Goal: Task Accomplishment & Management: Complete application form

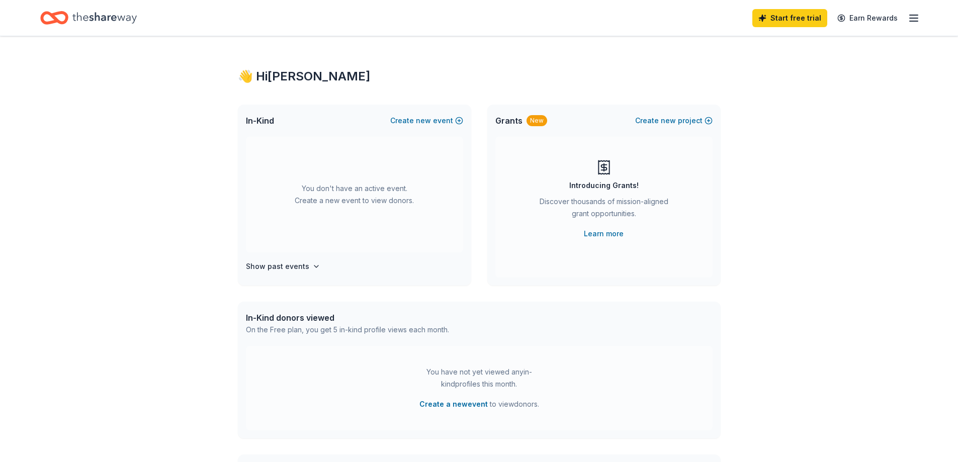
click at [86, 14] on icon "Home" at bounding box center [104, 18] width 64 height 21
click at [918, 13] on icon "button" at bounding box center [914, 18] width 12 height 12
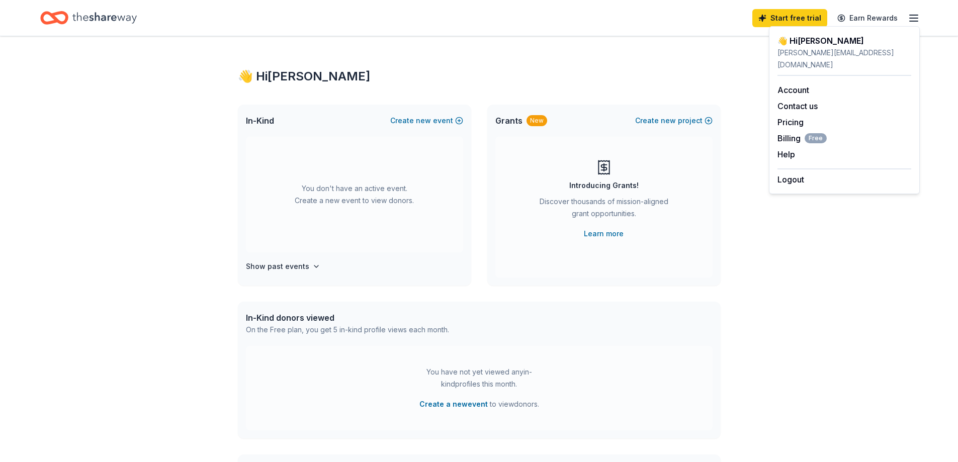
click at [853, 227] on div "👋 Hi [PERSON_NAME] In-Kind Create new event You don't have an active event. Cre…" at bounding box center [479, 330] width 958 height 588
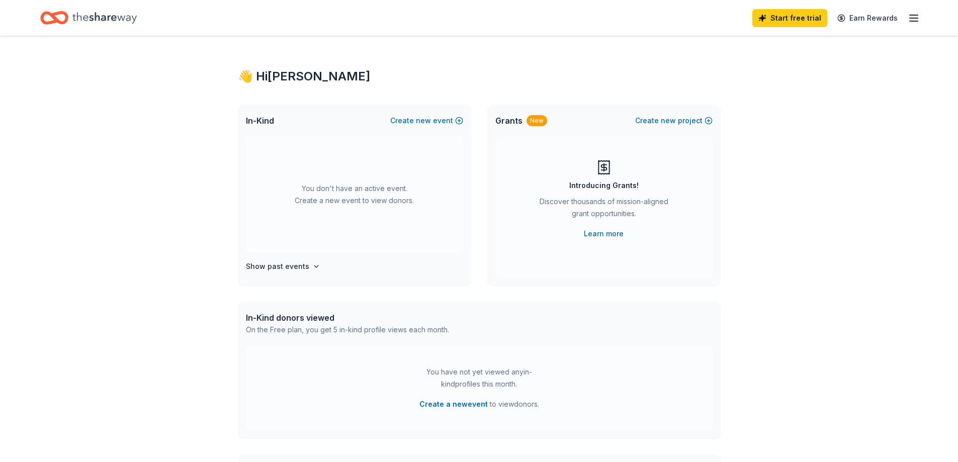
click at [110, 22] on icon "Home" at bounding box center [104, 18] width 64 height 21
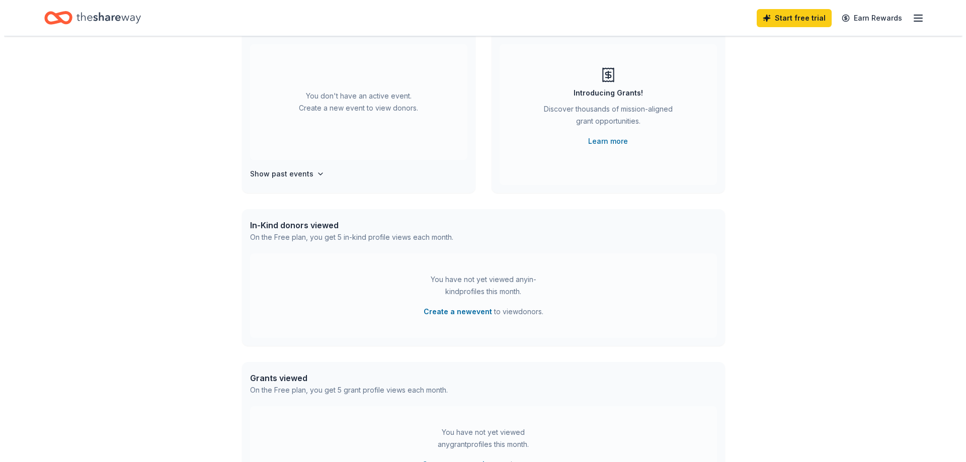
scroll to position [101, 0]
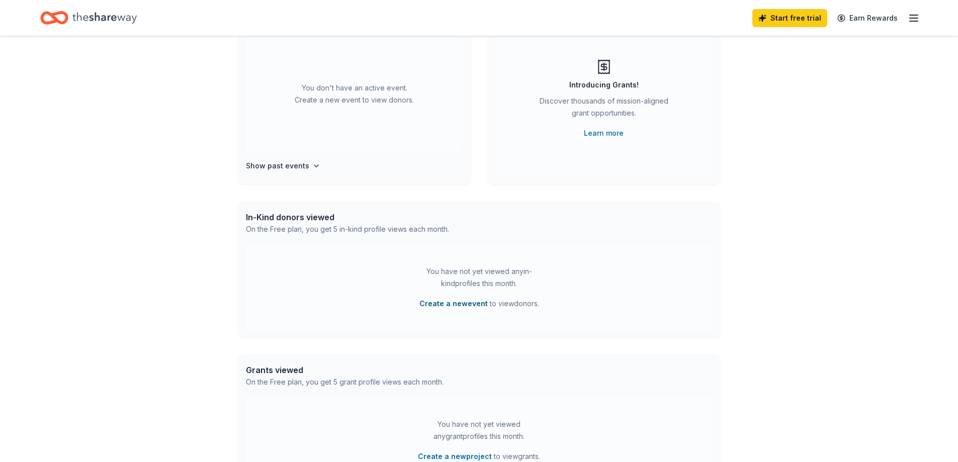
click at [469, 304] on button "Create a new event" at bounding box center [454, 304] width 68 height 12
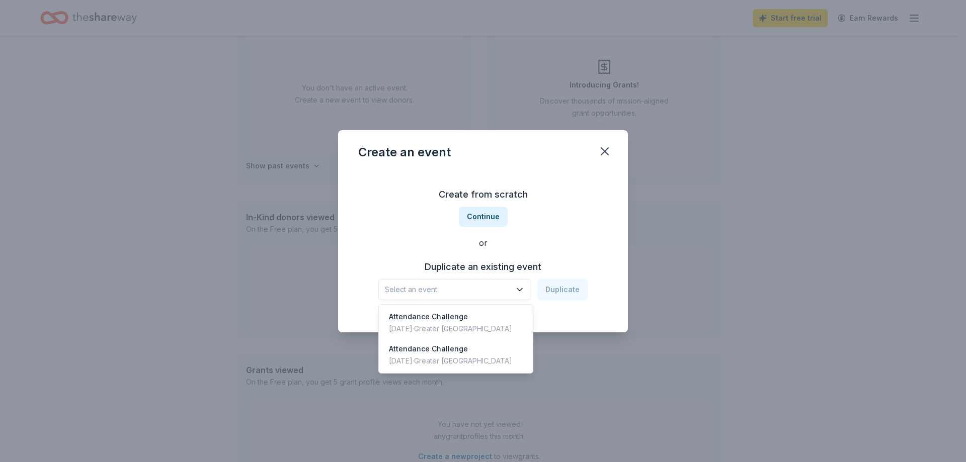
click at [488, 281] on button "Select an event" at bounding box center [454, 289] width 153 height 21
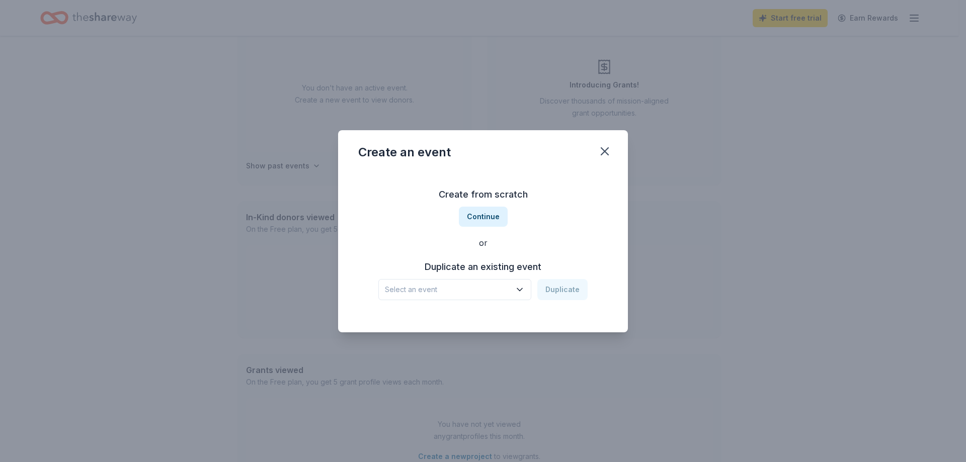
click at [472, 284] on span "Select an event" at bounding box center [448, 290] width 126 height 12
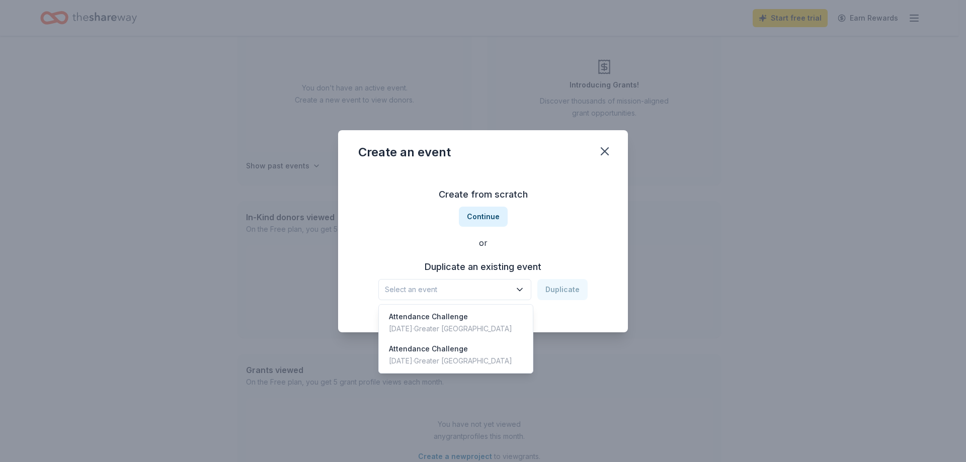
click at [473, 281] on button "Select an event" at bounding box center [454, 289] width 153 height 21
click at [469, 286] on span "Select an event" at bounding box center [448, 290] width 126 height 12
click at [479, 217] on div "Create from scratch Continue or Duplicate an existing event Select an event Dup…" at bounding box center [482, 244] width 249 height 146
click at [525, 287] on icon "button" at bounding box center [520, 290] width 10 height 10
click at [445, 325] on div "[DATE] · Greater [GEOGRAPHIC_DATA]" at bounding box center [450, 329] width 123 height 12
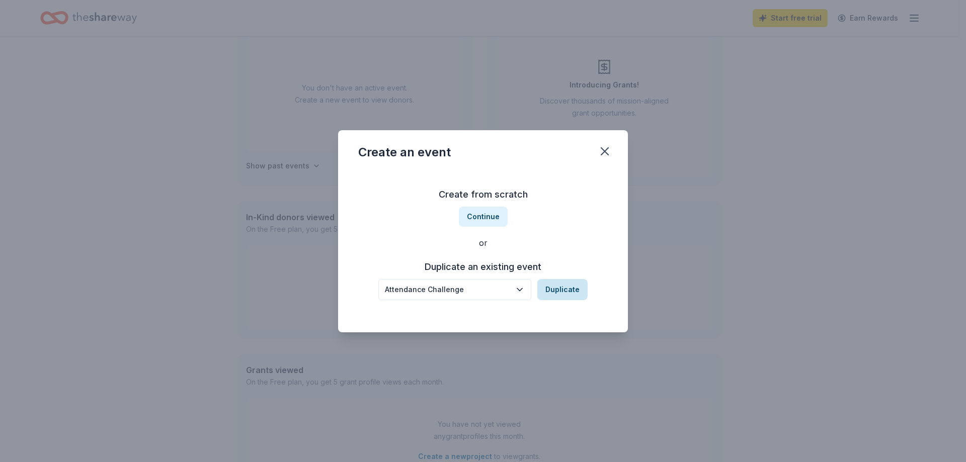
click at [558, 290] on button "Duplicate" at bounding box center [562, 289] width 50 height 21
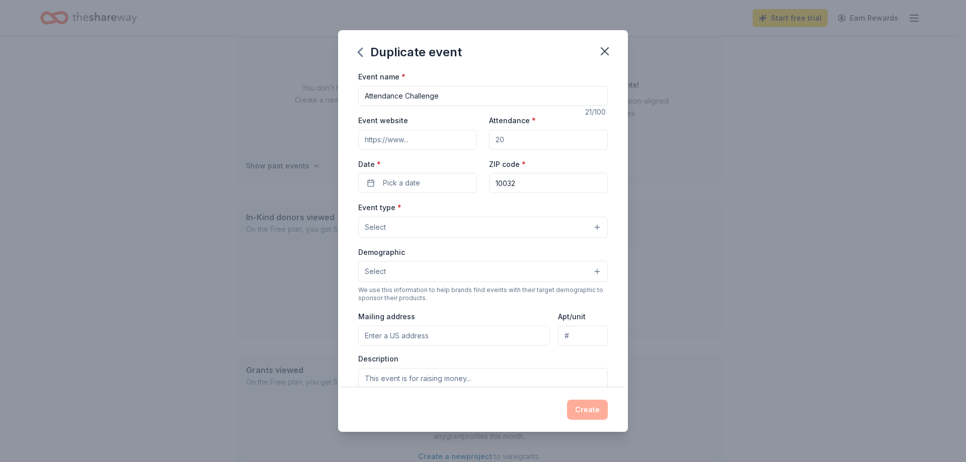
click at [523, 140] on input "Attendance *" at bounding box center [548, 140] width 119 height 20
type input "50"
click at [431, 177] on button "Pick a date" at bounding box center [417, 183] width 119 height 20
click at [469, 208] on button "Go to next month" at bounding box center [470, 210] width 14 height 14
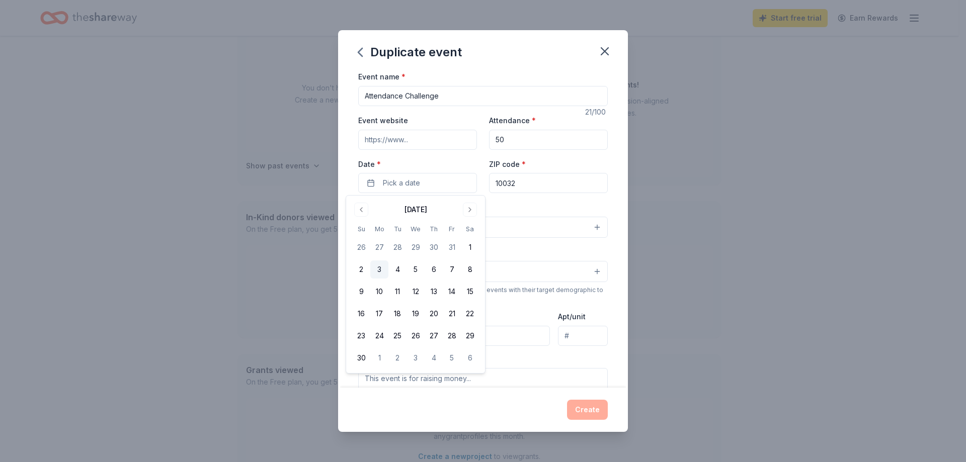
click at [384, 269] on button "3" at bounding box center [379, 270] width 18 height 18
click at [527, 188] on input "10032" at bounding box center [548, 183] width 119 height 20
type input "10456"
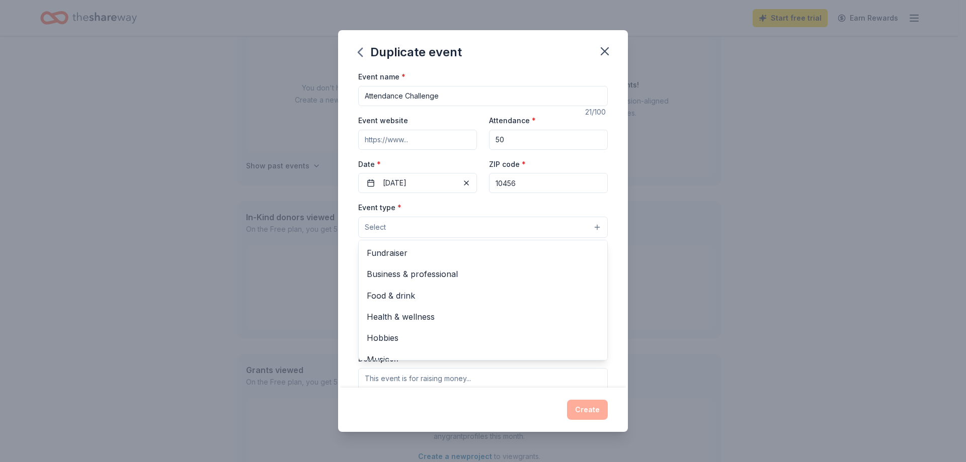
click at [458, 230] on button "Select" at bounding box center [482, 227] width 249 height 21
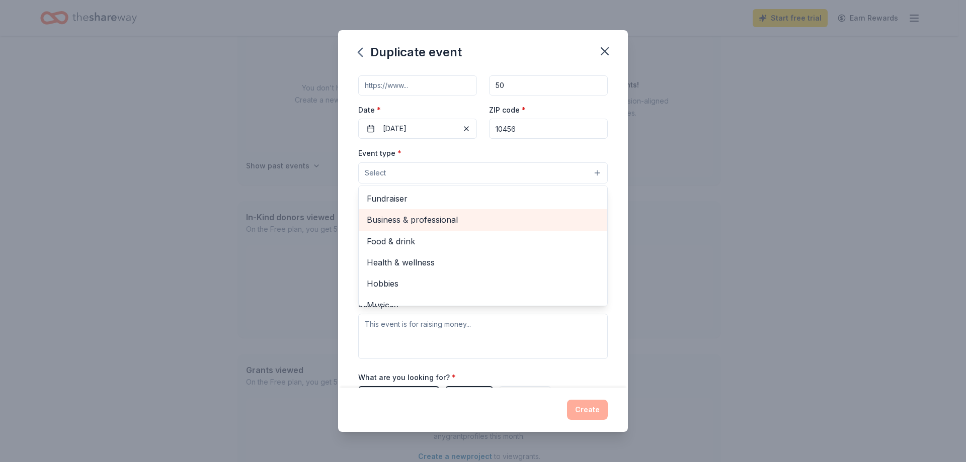
scroll to position [50, 0]
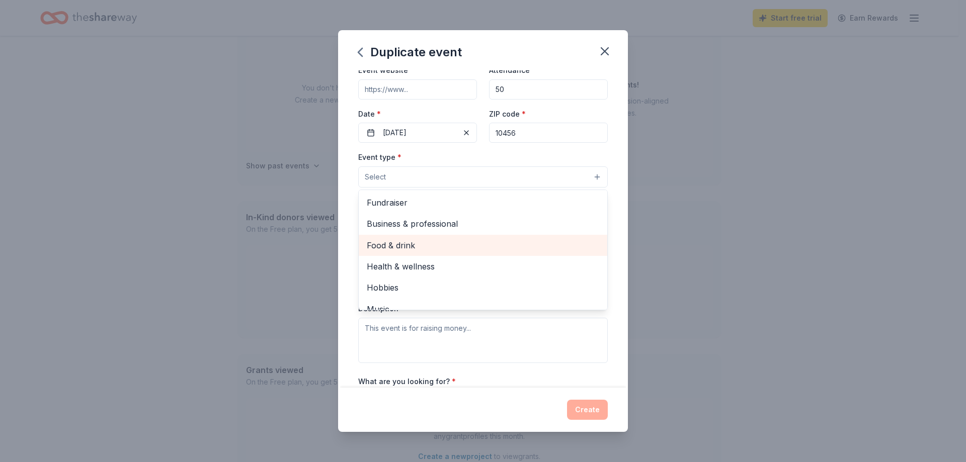
click at [394, 244] on span "Food & drink" at bounding box center [483, 245] width 232 height 13
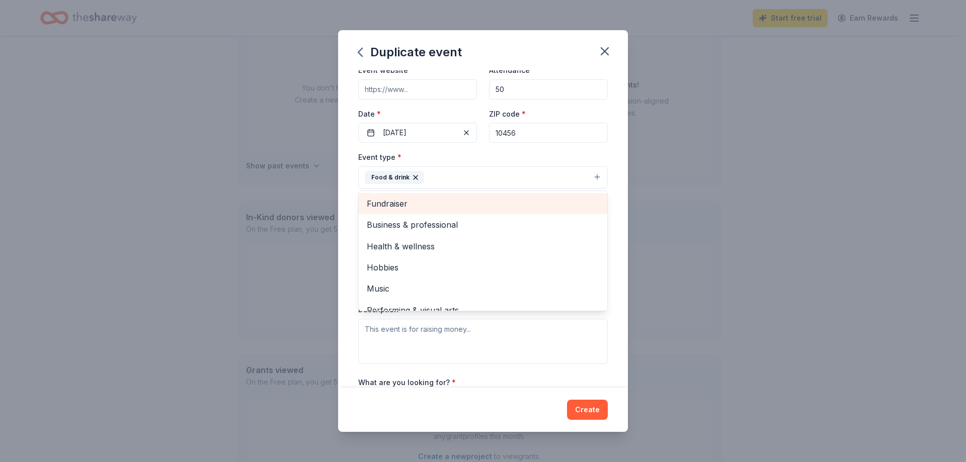
click at [503, 201] on span "Fundraiser" at bounding box center [483, 203] width 232 height 13
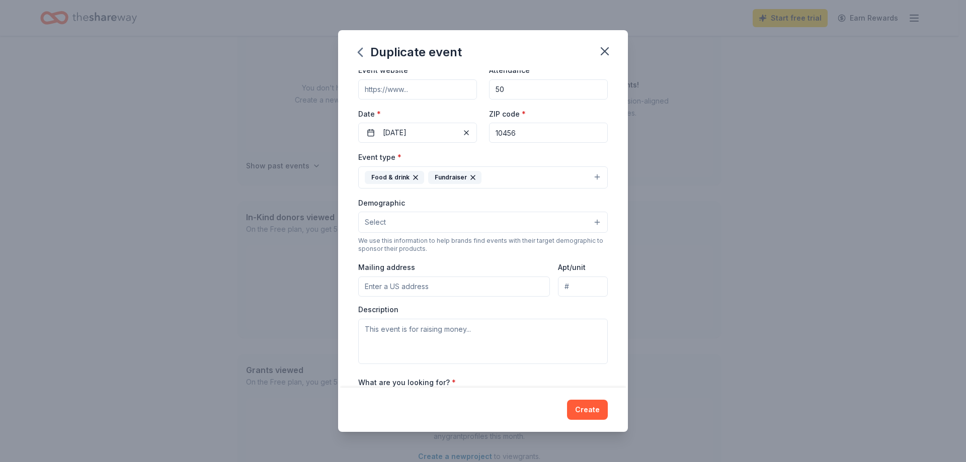
click at [469, 176] on icon "button" at bounding box center [473, 178] width 8 height 8
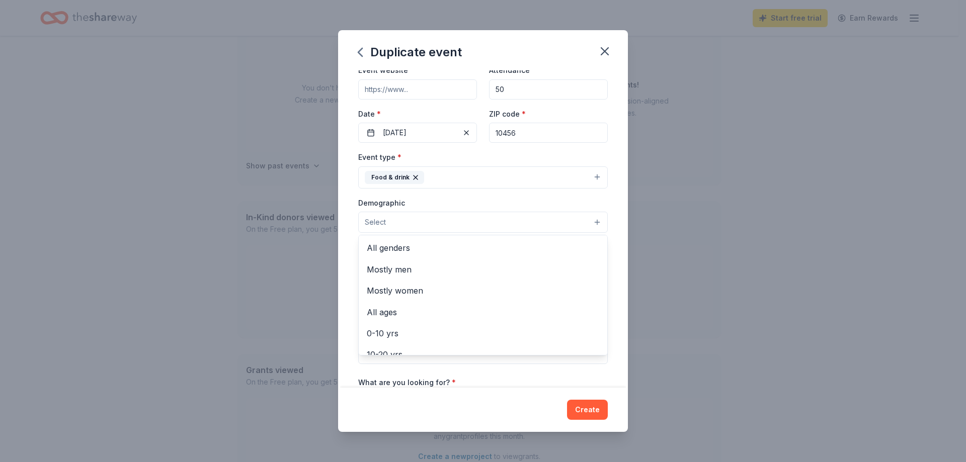
click at [453, 222] on button "Select" at bounding box center [482, 222] width 249 height 21
click at [390, 249] on span "All genders" at bounding box center [483, 247] width 232 height 13
click at [491, 185] on div "Event type * Food & drink Demographic All genders Mostly men Mostly women All a…" at bounding box center [482, 258] width 249 height 214
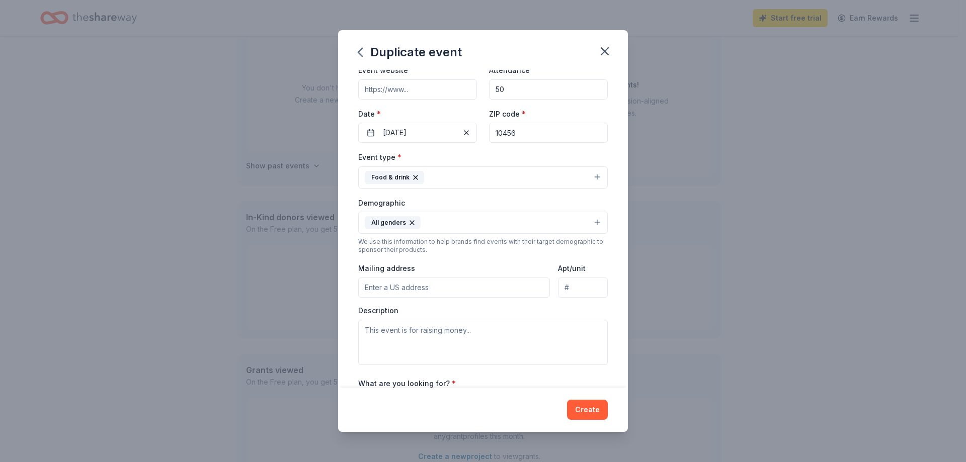
click at [414, 289] on input "Mailing address" at bounding box center [454, 288] width 192 height 20
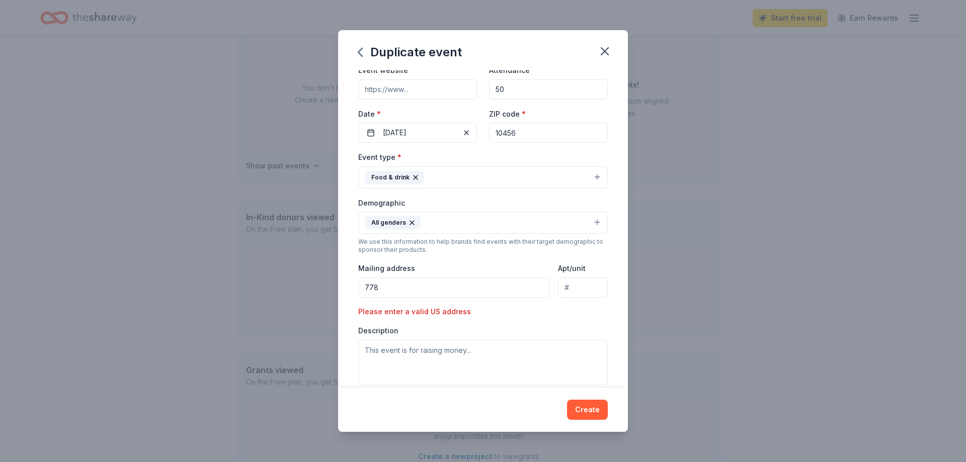
click at [414, 291] on input "778" at bounding box center [454, 288] width 192 height 20
click at [403, 294] on input "778" at bounding box center [454, 288] width 192 height 20
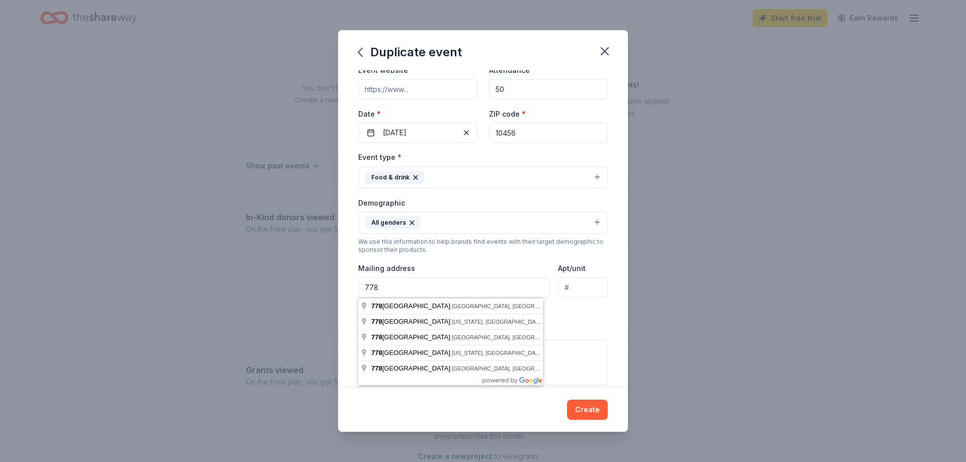
click at [403, 290] on input "778" at bounding box center [454, 288] width 192 height 20
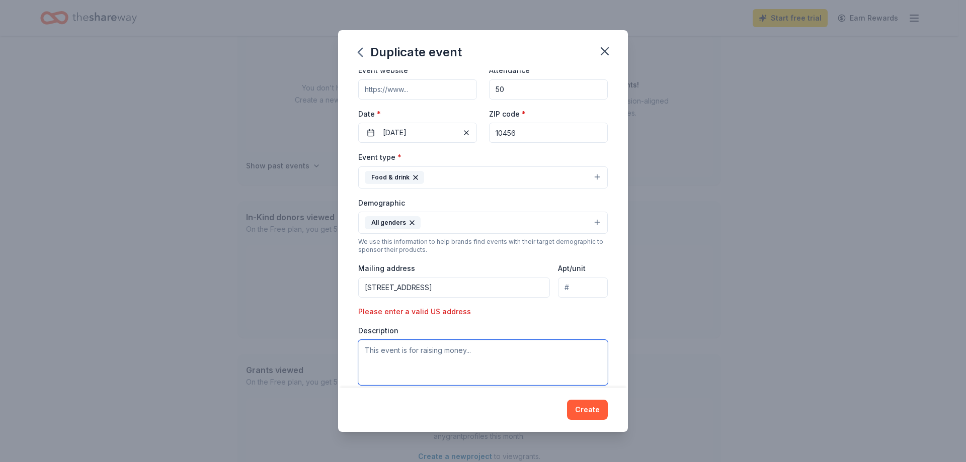
click at [415, 360] on textarea at bounding box center [482, 362] width 249 height 45
type input "778"
type textarea "W"
type textarea "We would like to motivate our students to come to school and improve our attend…"
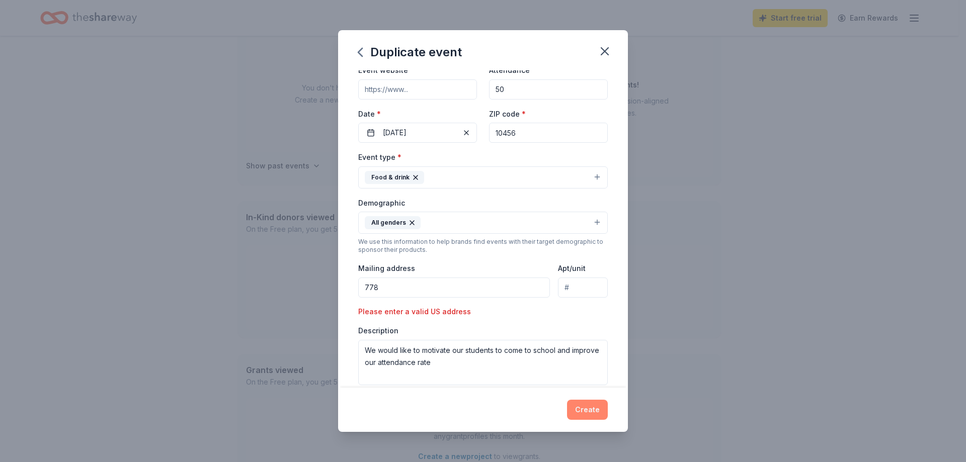
click at [588, 405] on button "Create" at bounding box center [587, 410] width 41 height 20
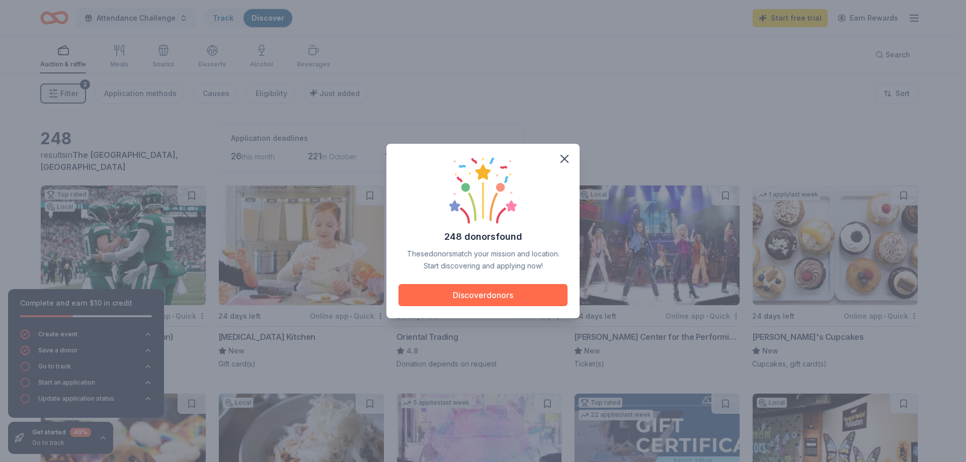
click at [500, 300] on button "Discover donors" at bounding box center [482, 295] width 169 height 22
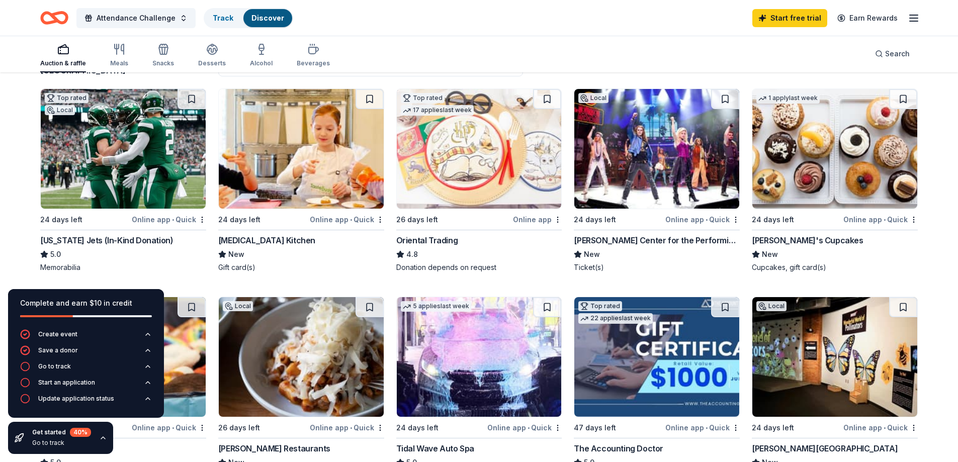
scroll to position [101, 0]
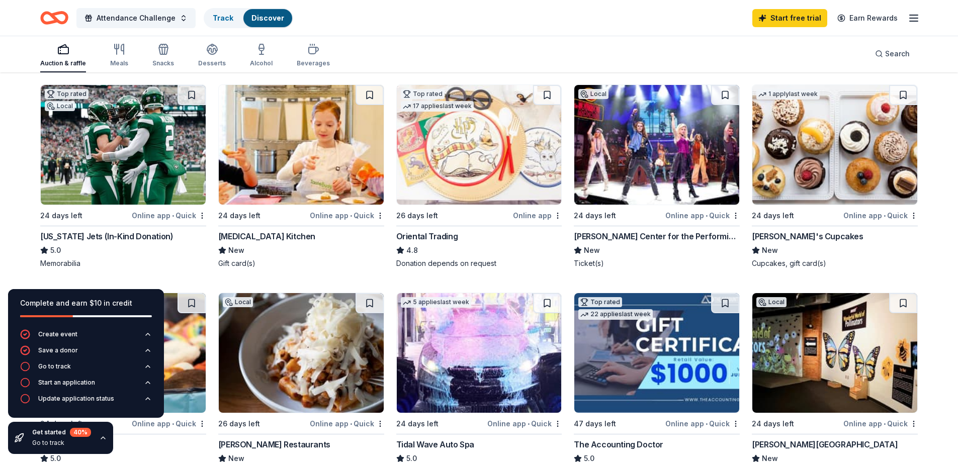
click at [816, 243] on div "[PERSON_NAME]'s Cupcakes New Cupcakes, gift card(s)" at bounding box center [835, 249] width 166 height 38
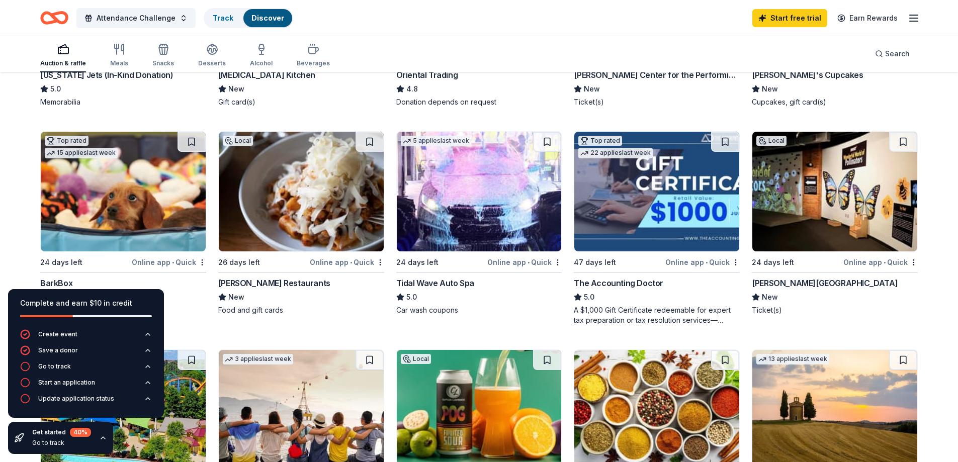
scroll to position [302, 0]
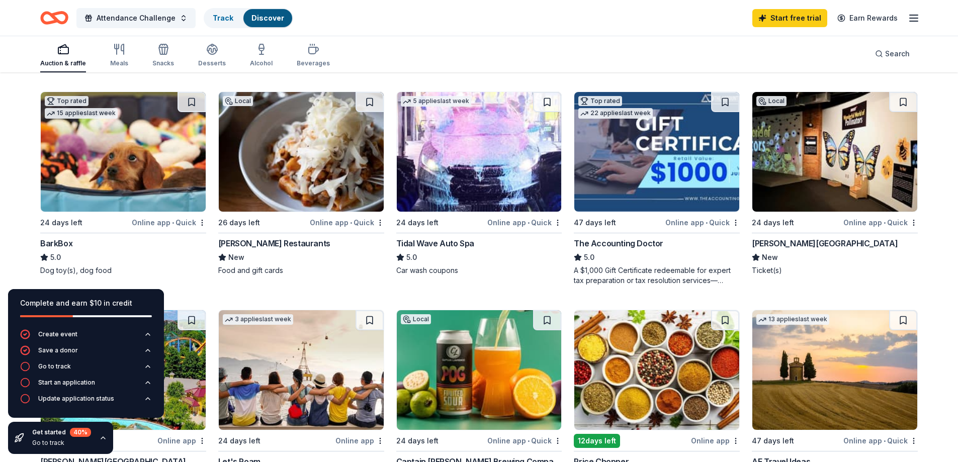
click at [137, 187] on img at bounding box center [123, 152] width 165 height 120
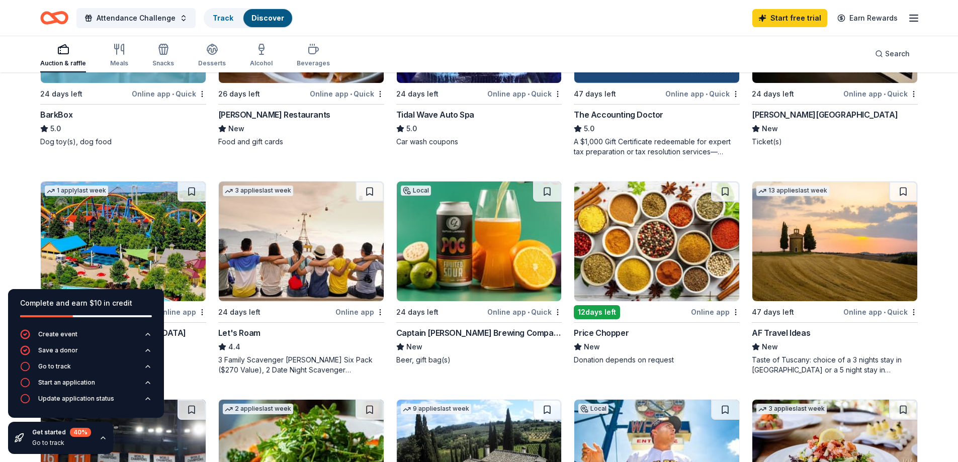
scroll to position [604, 0]
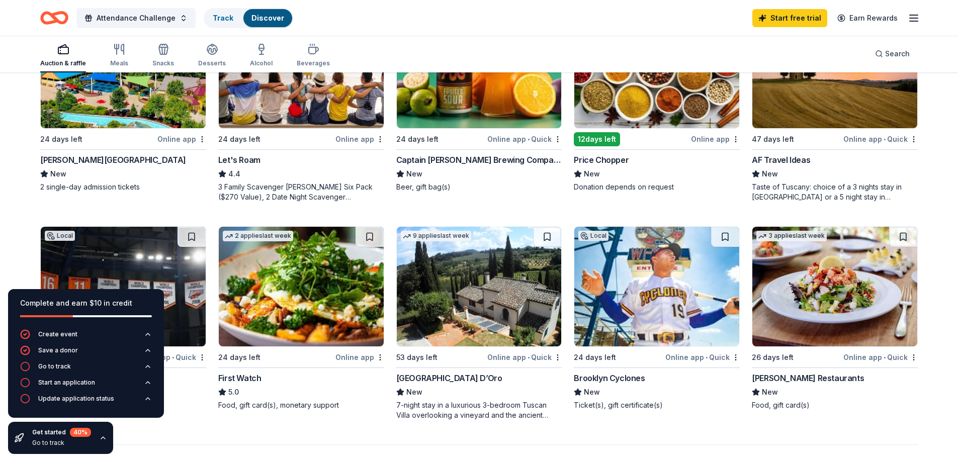
click at [123, 122] on img at bounding box center [123, 69] width 165 height 120
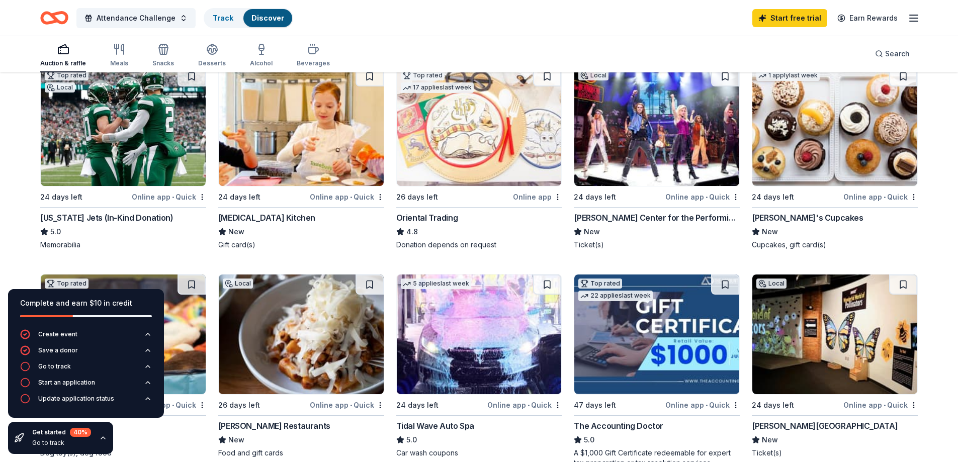
scroll to position [101, 0]
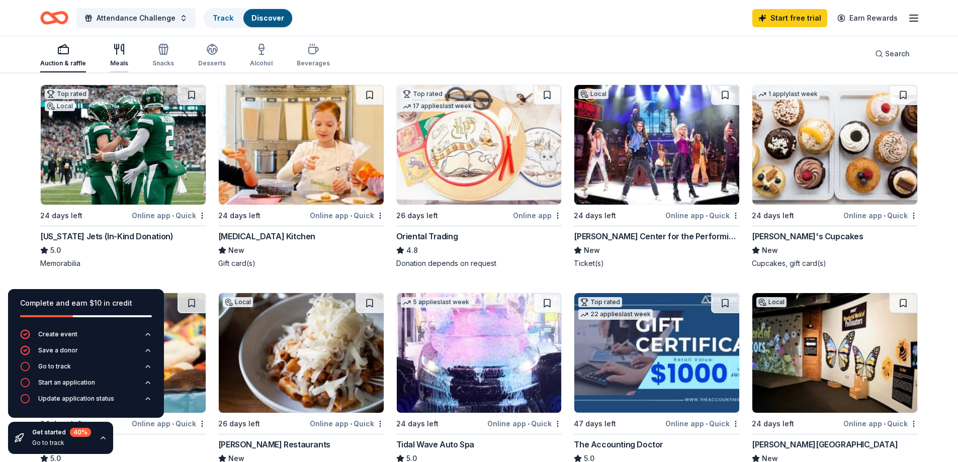
click at [121, 54] on icon "button" at bounding box center [119, 49] width 12 height 12
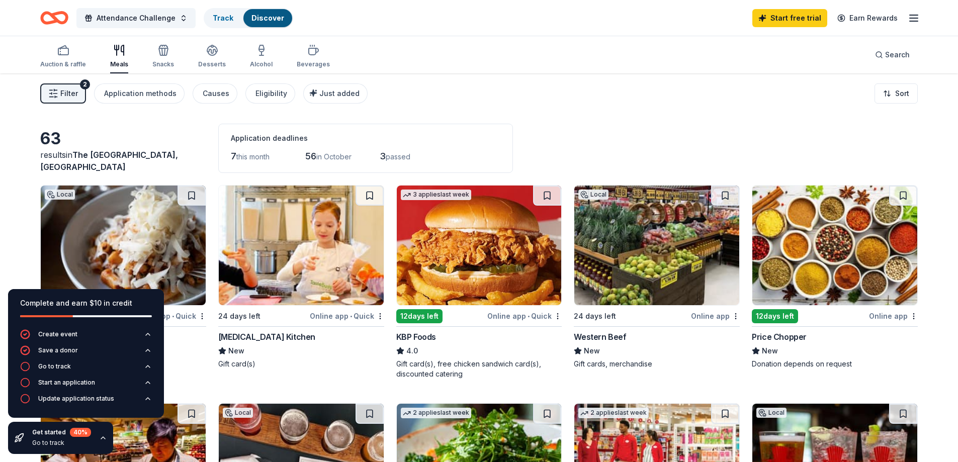
click at [468, 255] on img at bounding box center [479, 246] width 165 height 120
click at [456, 251] on img at bounding box center [479, 246] width 165 height 120
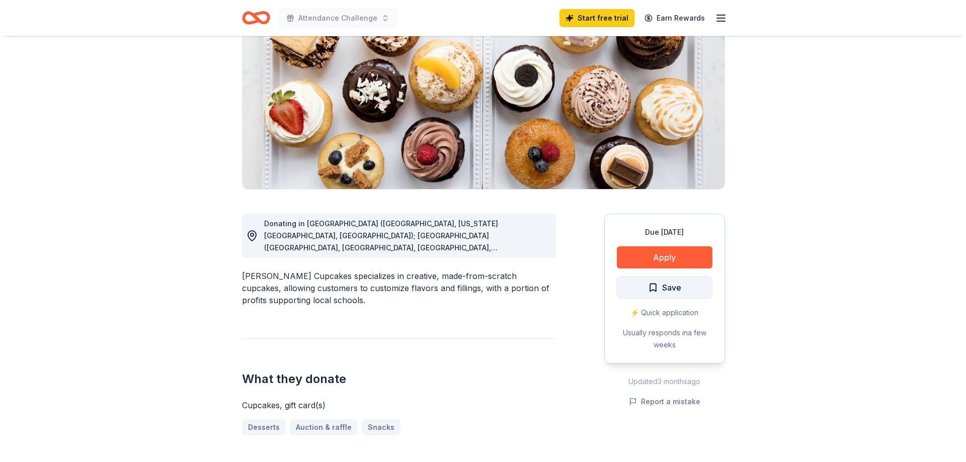
scroll to position [151, 0]
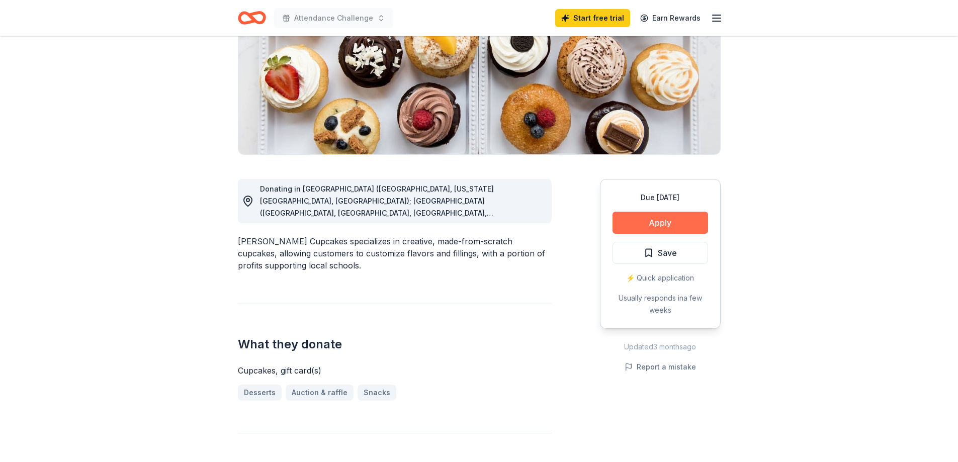
click at [683, 223] on button "Apply" at bounding box center [661, 223] width 96 height 22
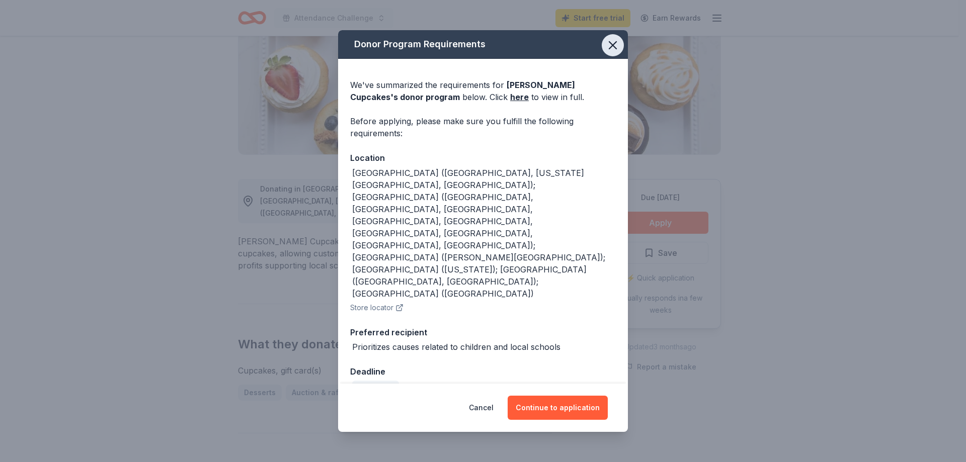
click at [613, 52] on icon "button" at bounding box center [613, 45] width 14 height 14
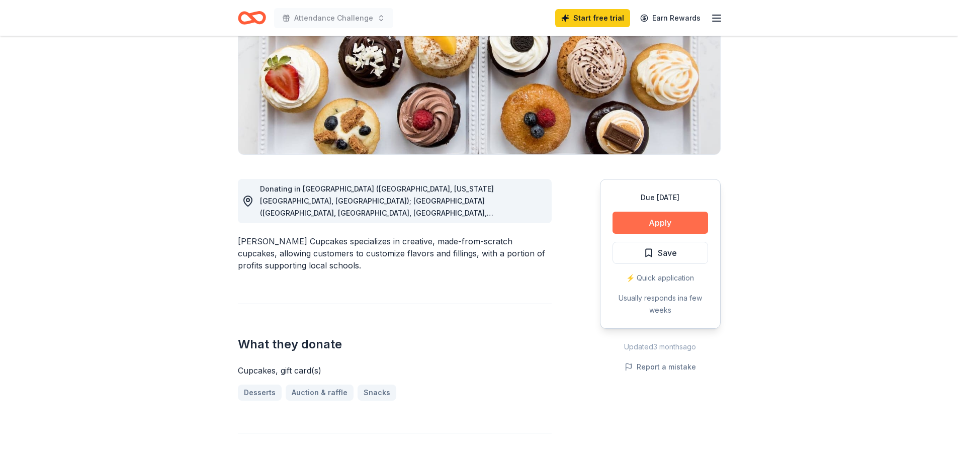
click at [672, 226] on button "Apply" at bounding box center [661, 223] width 96 height 22
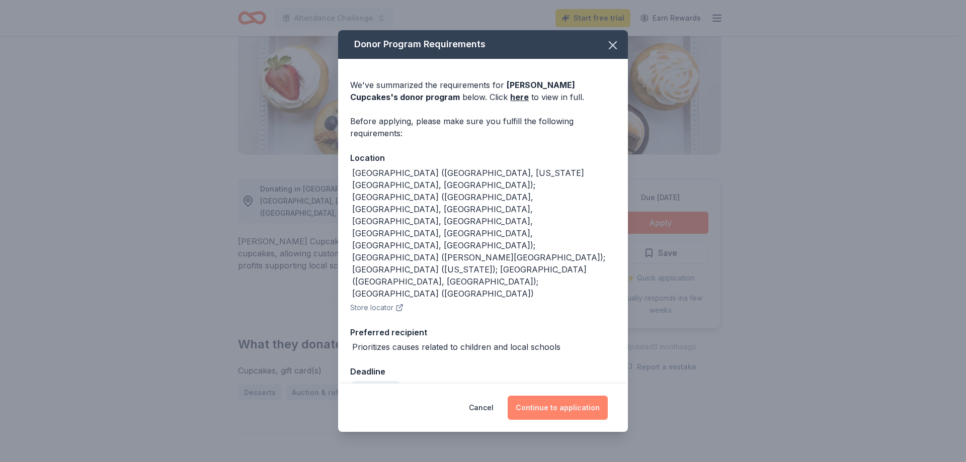
click at [570, 396] on button "Continue to application" at bounding box center [558, 408] width 100 height 24
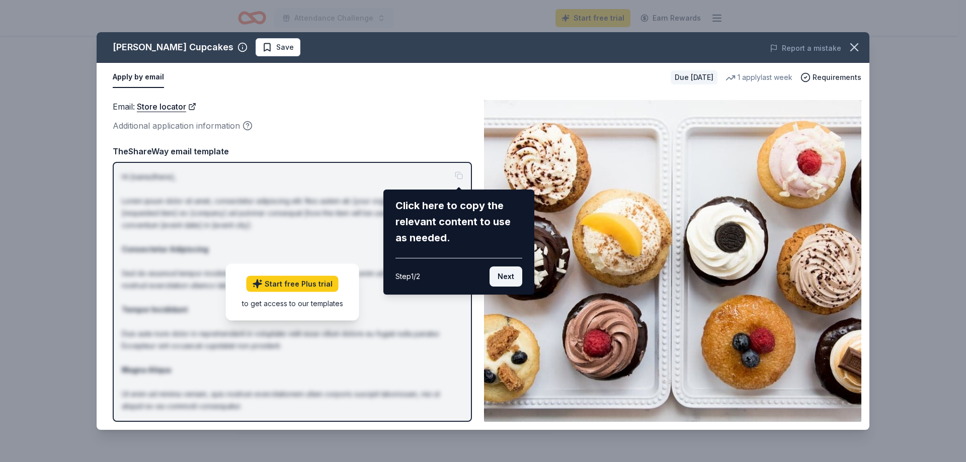
click at [508, 274] on button "Next" at bounding box center [505, 277] width 33 height 20
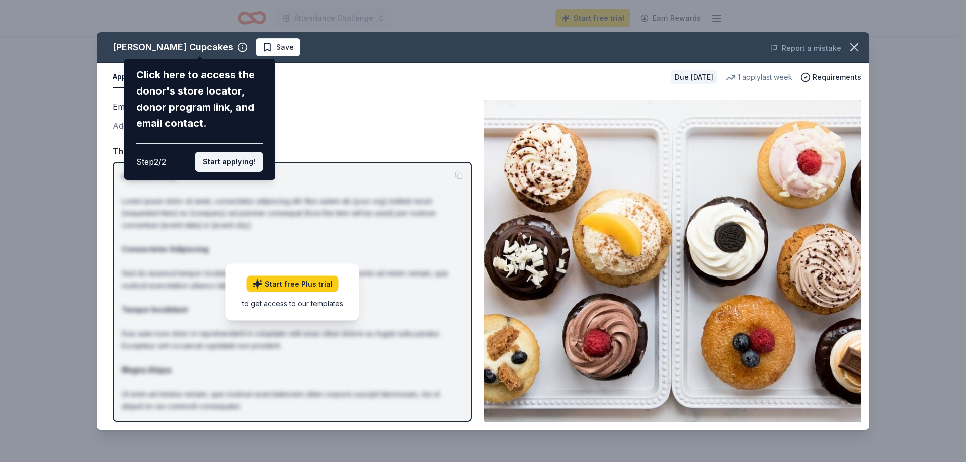
click at [219, 158] on button "Start applying!" at bounding box center [229, 162] width 68 height 20
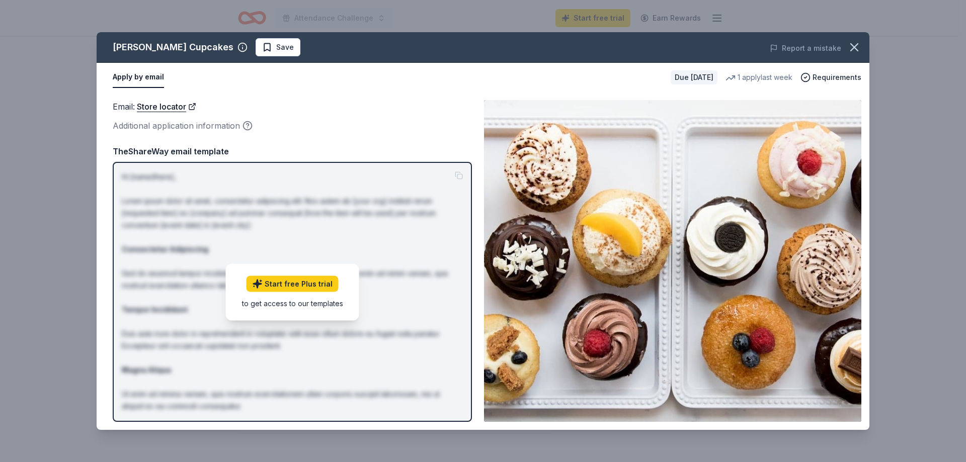
click at [282, 284] on link "Start free Plus trial" at bounding box center [292, 284] width 92 height 16
click at [601, 188] on img at bounding box center [672, 261] width 377 height 322
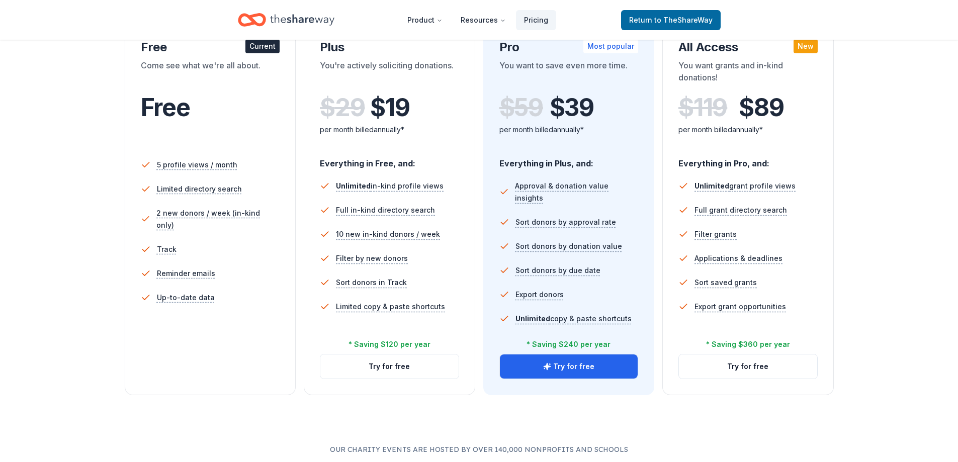
scroll to position [201, 0]
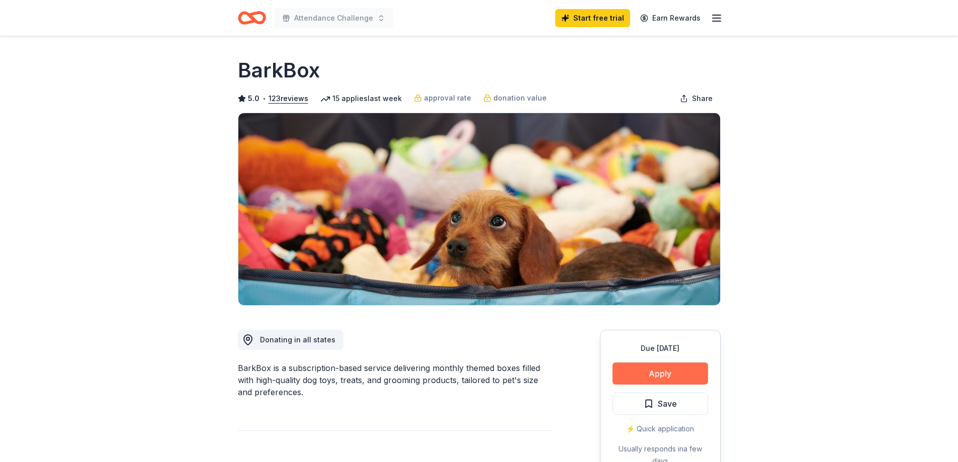
click at [684, 372] on button "Apply" at bounding box center [661, 374] width 96 height 22
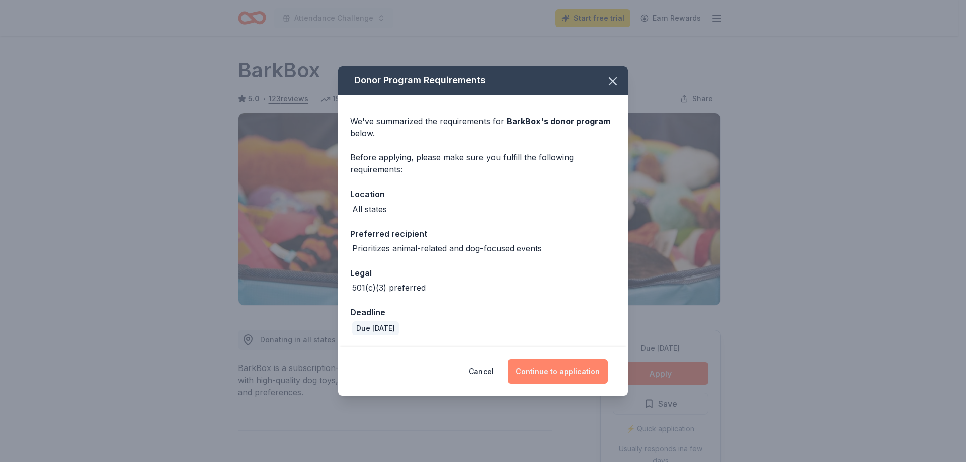
click at [582, 366] on button "Continue to application" at bounding box center [558, 372] width 100 height 24
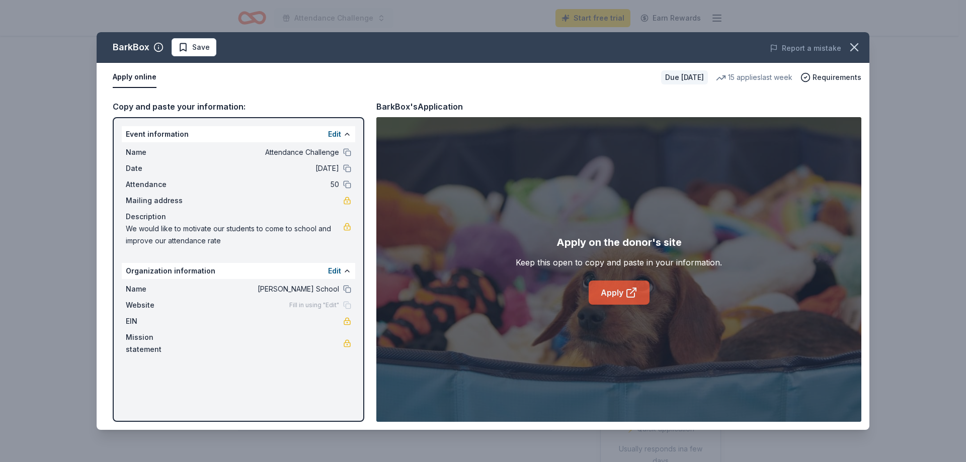
click at [614, 290] on link "Apply" at bounding box center [619, 293] width 61 height 24
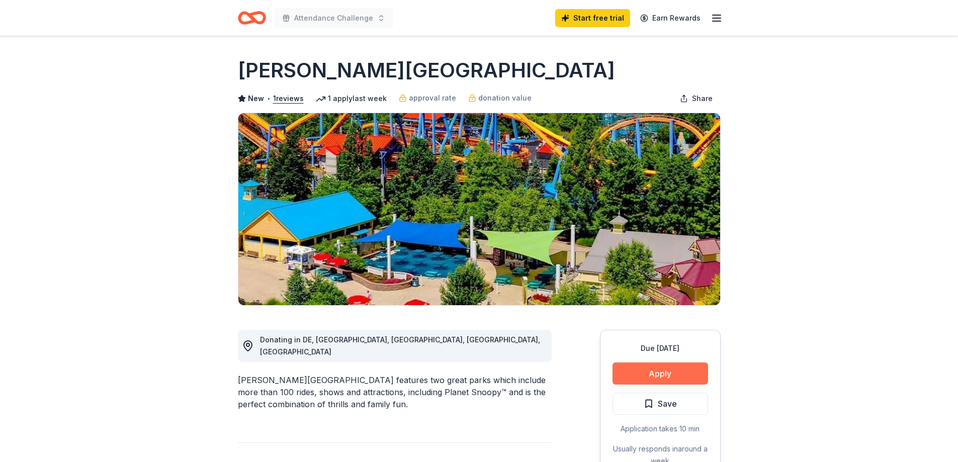
click at [661, 372] on button "Apply" at bounding box center [661, 374] width 96 height 22
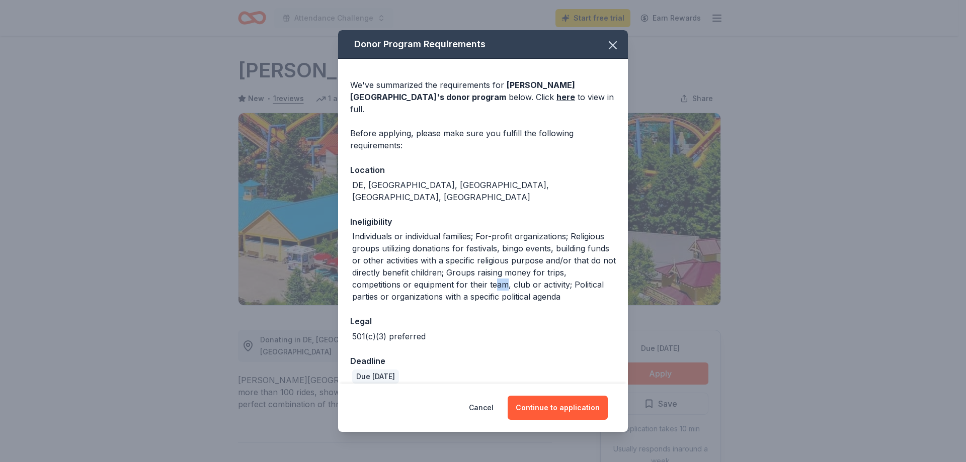
drag, startPoint x: 507, startPoint y: 255, endPoint x: 534, endPoint y: 295, distance: 48.5
click at [534, 295] on div "We've summarized the requirements for Dorney Park & Wildwater Kingdom 's donor …" at bounding box center [483, 266] width 290 height 415
click at [493, 370] on div "Due in 24 days" at bounding box center [483, 377] width 266 height 14
click at [538, 406] on button "Continue to application" at bounding box center [558, 408] width 100 height 24
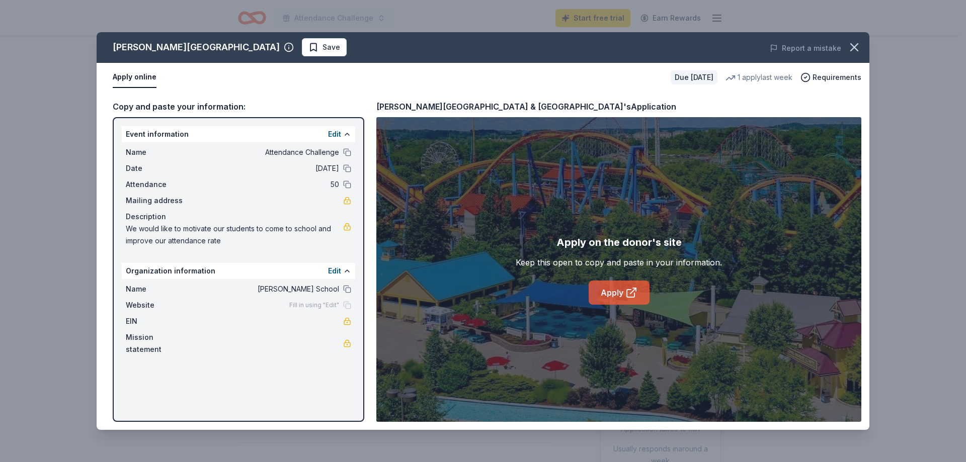
click at [617, 297] on link "Apply" at bounding box center [619, 293] width 61 height 24
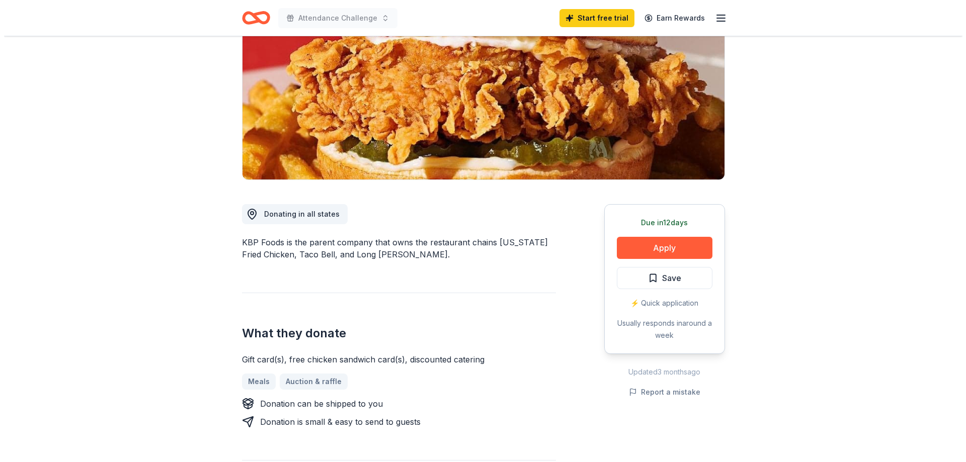
scroll to position [151, 0]
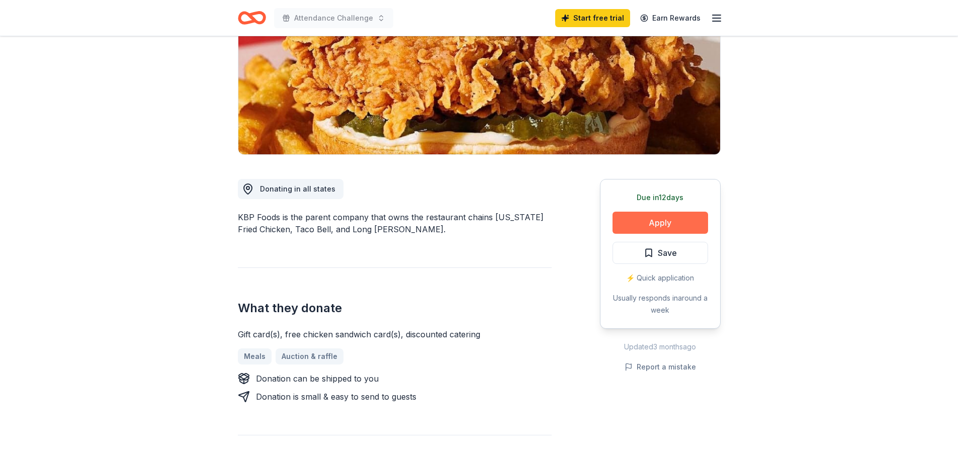
click at [650, 230] on button "Apply" at bounding box center [661, 223] width 96 height 22
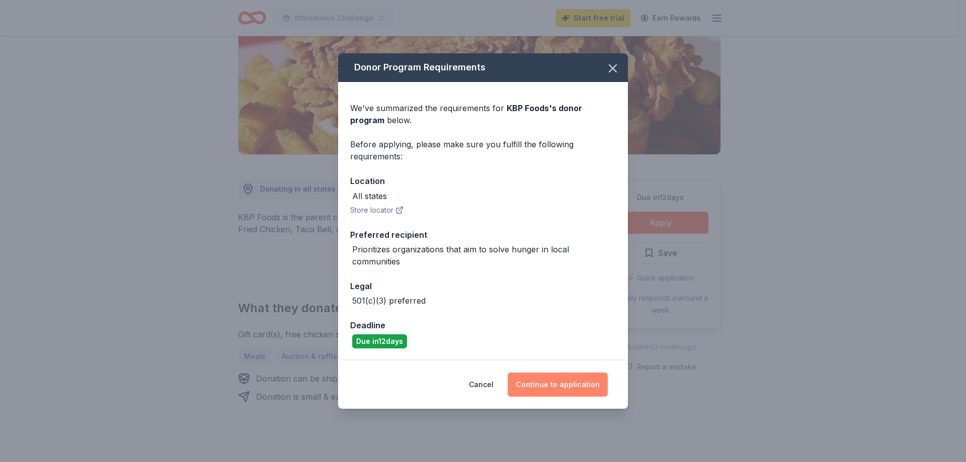
click at [559, 384] on button "Continue to application" at bounding box center [558, 385] width 100 height 24
